Goal: Task Accomplishment & Management: Use online tool/utility

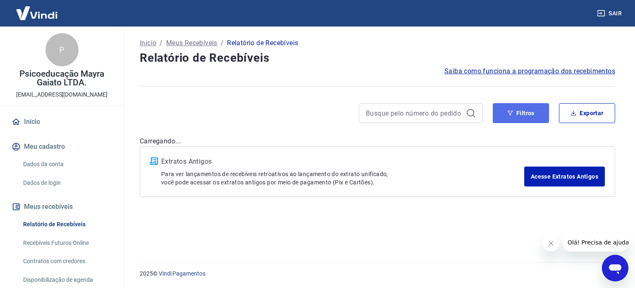
click at [528, 110] on button "Filtros" at bounding box center [521, 113] width 56 height 20
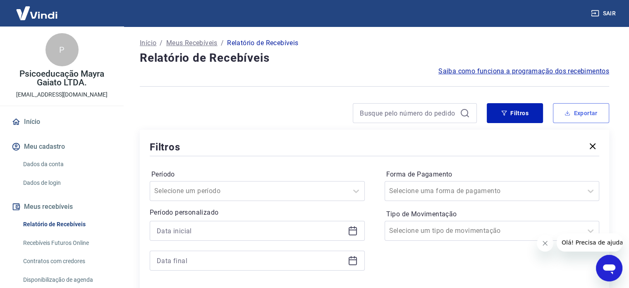
click at [583, 117] on button "Exportar" at bounding box center [581, 113] width 56 height 20
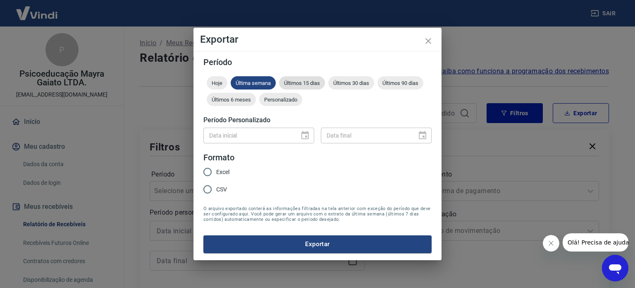
click at [310, 86] on div "Últimos 15 dias" at bounding box center [302, 82] width 46 height 13
click at [212, 174] on input "Excel" at bounding box center [207, 171] width 17 height 17
radio input "true"
click at [336, 253] on div "Período Hoje Última semana Últimos 15 dias Últimos 30 dias Últimos 90 dias Últi…" at bounding box center [318, 155] width 248 height 209
click at [336, 245] on button "Exportar" at bounding box center [318, 243] width 228 height 17
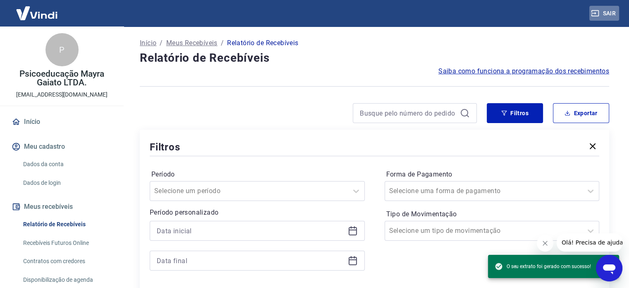
click at [614, 17] on button "Sair" at bounding box center [605, 13] width 30 height 15
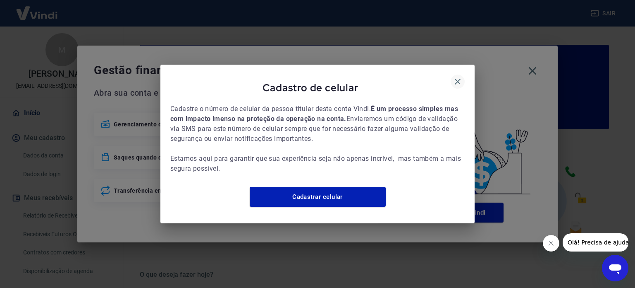
click at [461, 77] on icon "button" at bounding box center [458, 82] width 10 height 10
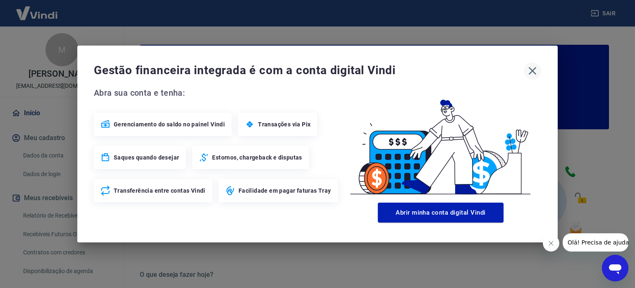
click at [525, 67] on div "Gestão financeira integrada é com a conta digital Vindi" at bounding box center [318, 70] width 448 height 17
click at [534, 67] on icon "button" at bounding box center [532, 70] width 13 height 13
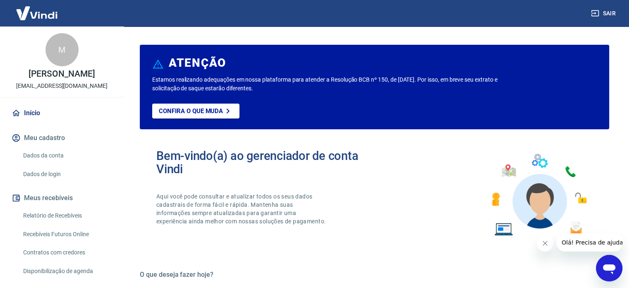
drag, startPoint x: 74, startPoint y: 226, endPoint x: 124, endPoint y: 132, distance: 106.4
click at [74, 224] on link "Relatório de Recebíveis" at bounding box center [67, 215] width 94 height 17
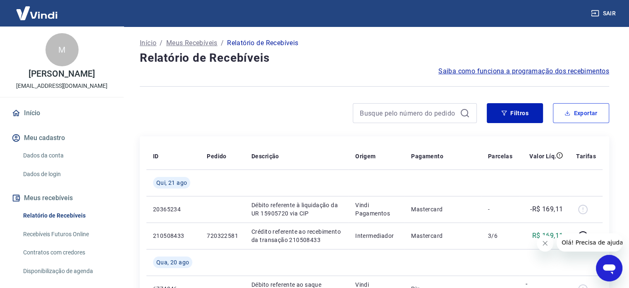
drag, startPoint x: 577, startPoint y: 113, endPoint x: 556, endPoint y: 115, distance: 20.7
click at [577, 113] on button "Exportar" at bounding box center [581, 113] width 56 height 20
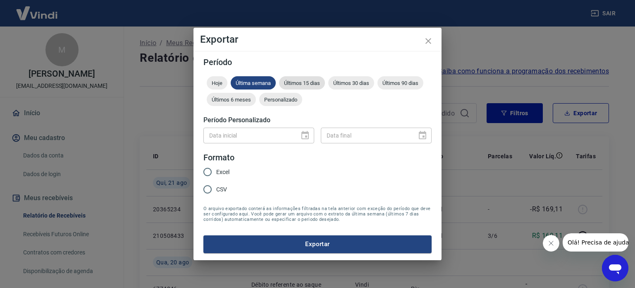
click at [302, 81] on span "Últimos 15 dias" at bounding box center [302, 83] width 46 height 6
click at [215, 168] on input "Excel" at bounding box center [207, 171] width 17 height 17
radio input "true"
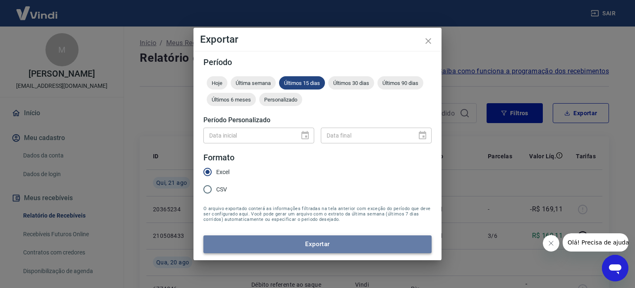
click at [324, 249] on button "Exportar" at bounding box center [318, 243] width 228 height 17
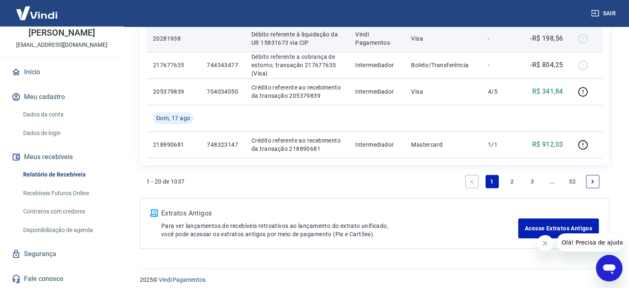
scroll to position [679, 0]
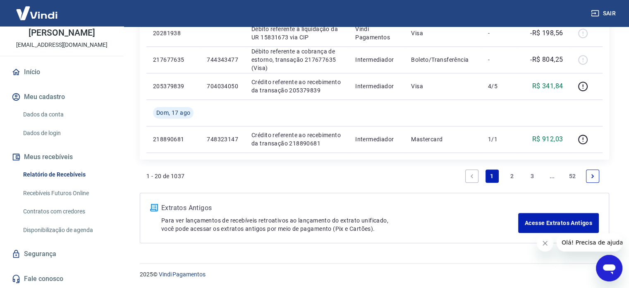
click at [609, 15] on button "Sair" at bounding box center [605, 13] width 30 height 15
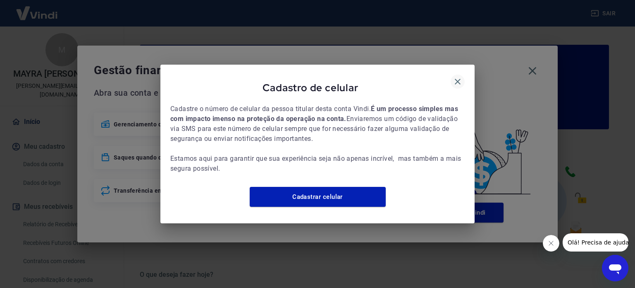
click at [458, 79] on icon "button" at bounding box center [458, 82] width 6 height 6
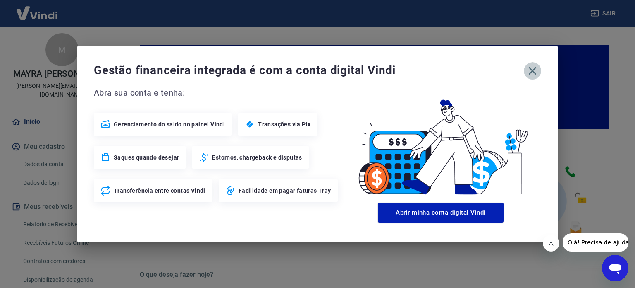
click at [529, 71] on icon "button" at bounding box center [532, 70] width 13 height 13
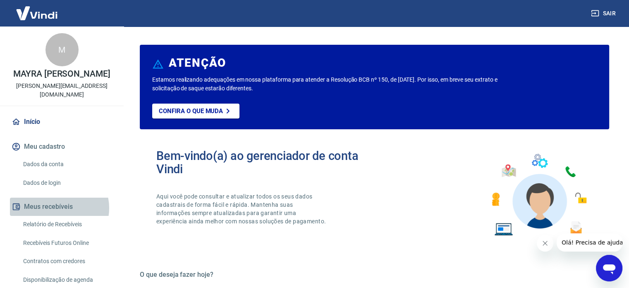
click at [59, 208] on button "Meus recebíveis" at bounding box center [62, 206] width 104 height 18
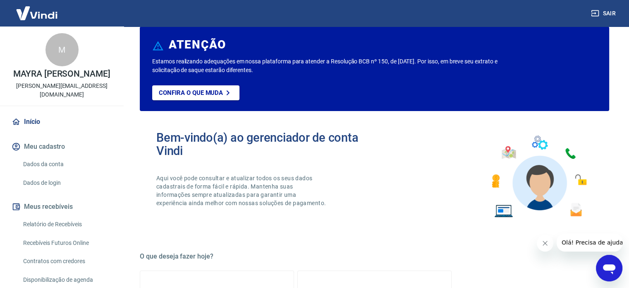
scroll to position [12, 0]
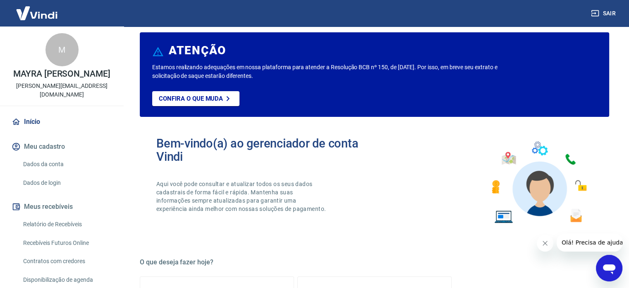
click at [72, 225] on link "Relatório de Recebíveis" at bounding box center [67, 224] width 94 height 17
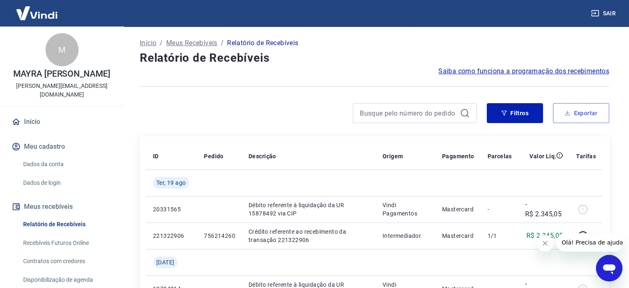
click at [578, 112] on button "Exportar" at bounding box center [581, 113] width 56 height 20
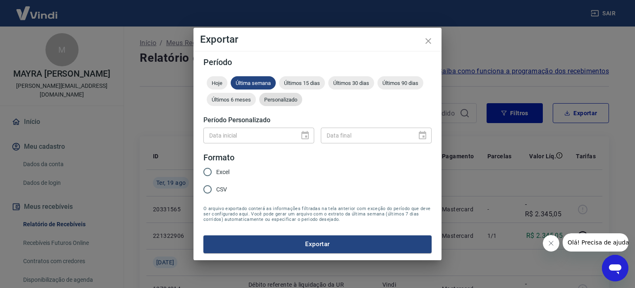
click at [306, 84] on span "Últimos 15 dias" at bounding box center [302, 83] width 46 height 6
click at [213, 168] on input "Excel" at bounding box center [207, 171] width 17 height 17
radio input "true"
click at [331, 247] on button "Exportar" at bounding box center [318, 243] width 228 height 17
